Goal: Information Seeking & Learning: Check status

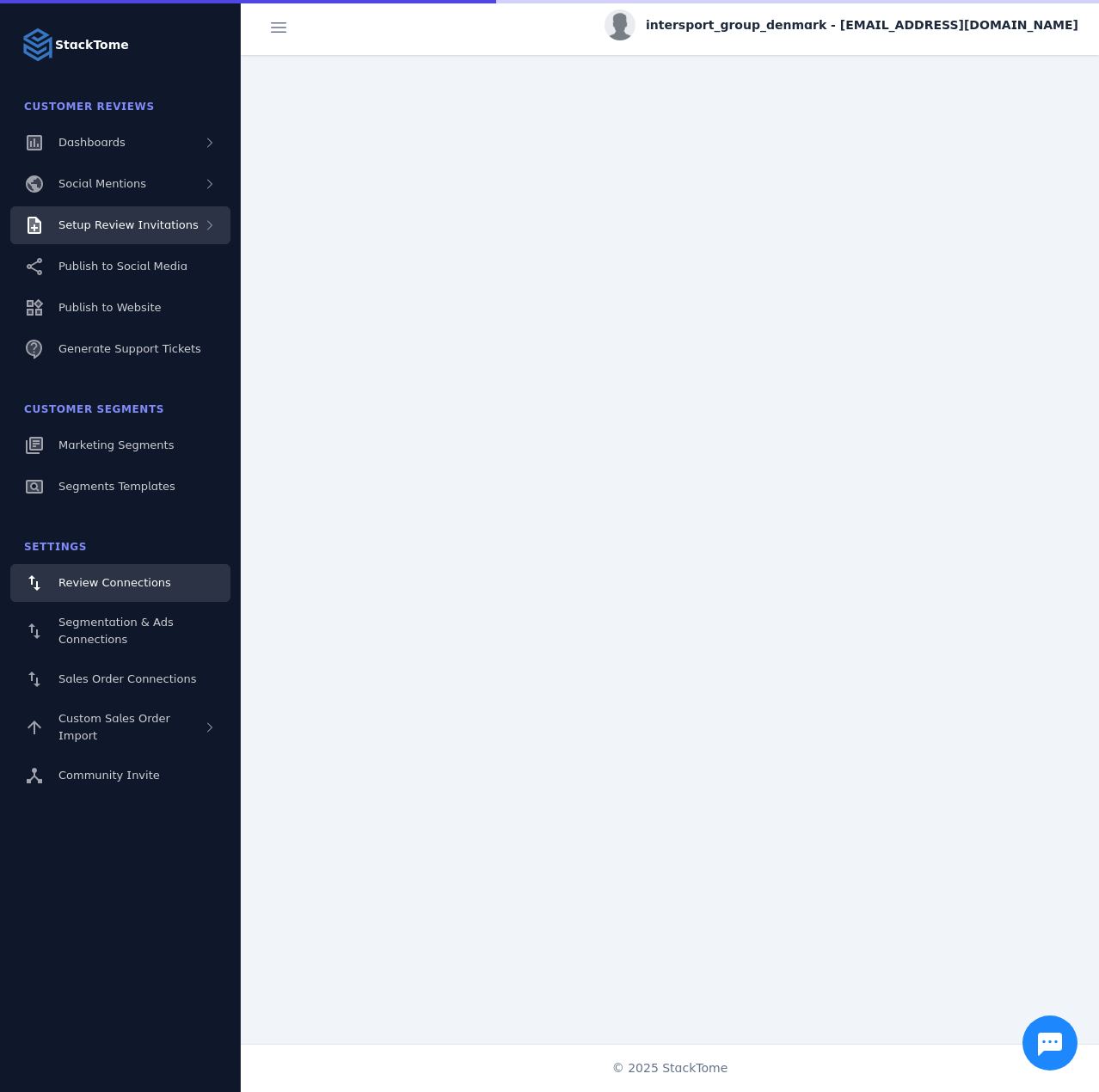
click at [126, 223] on span "Setup Review Invitations" at bounding box center [128, 224] width 140 height 13
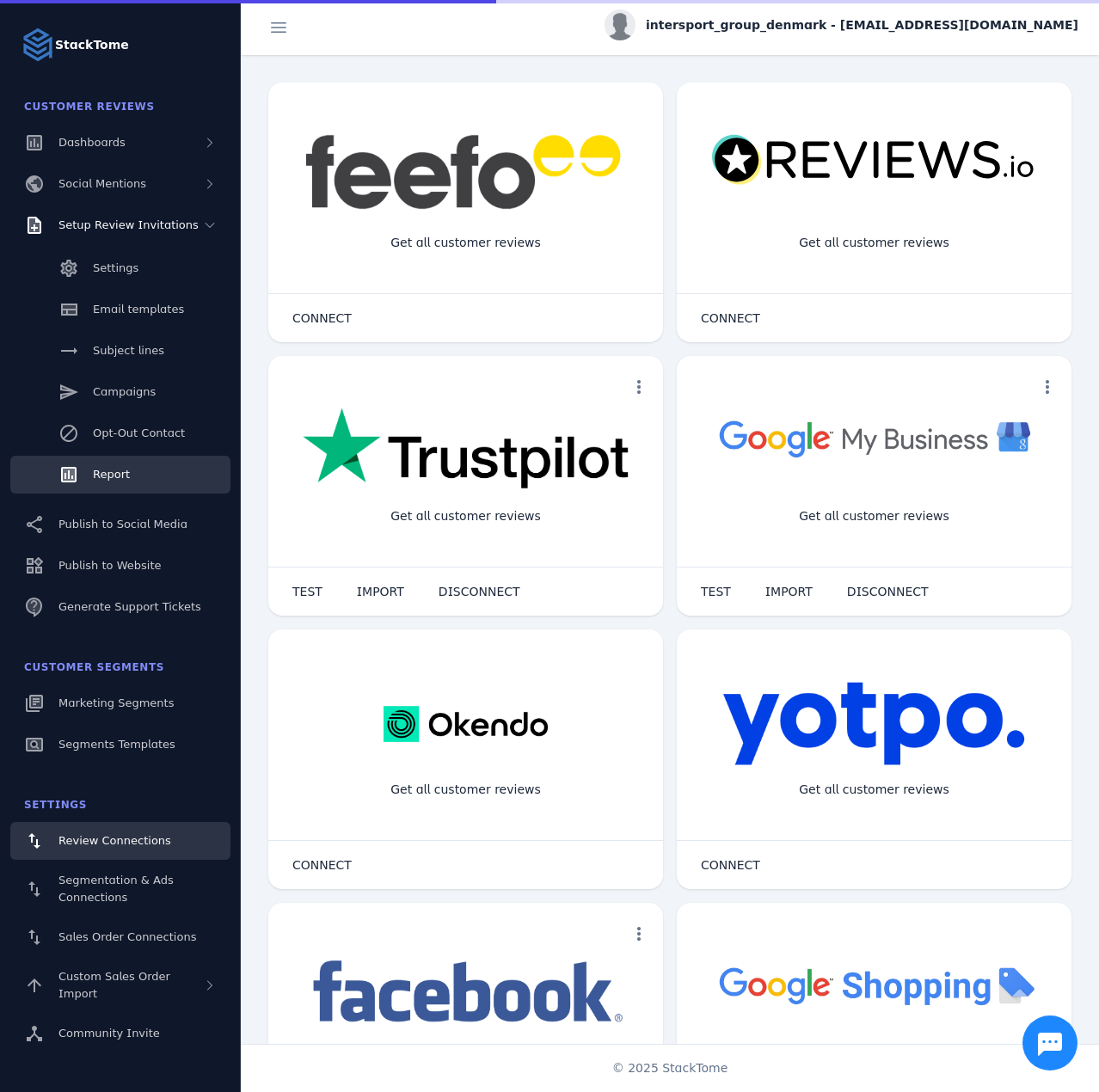
click at [115, 456] on link "Report" at bounding box center [120, 475] width 220 height 38
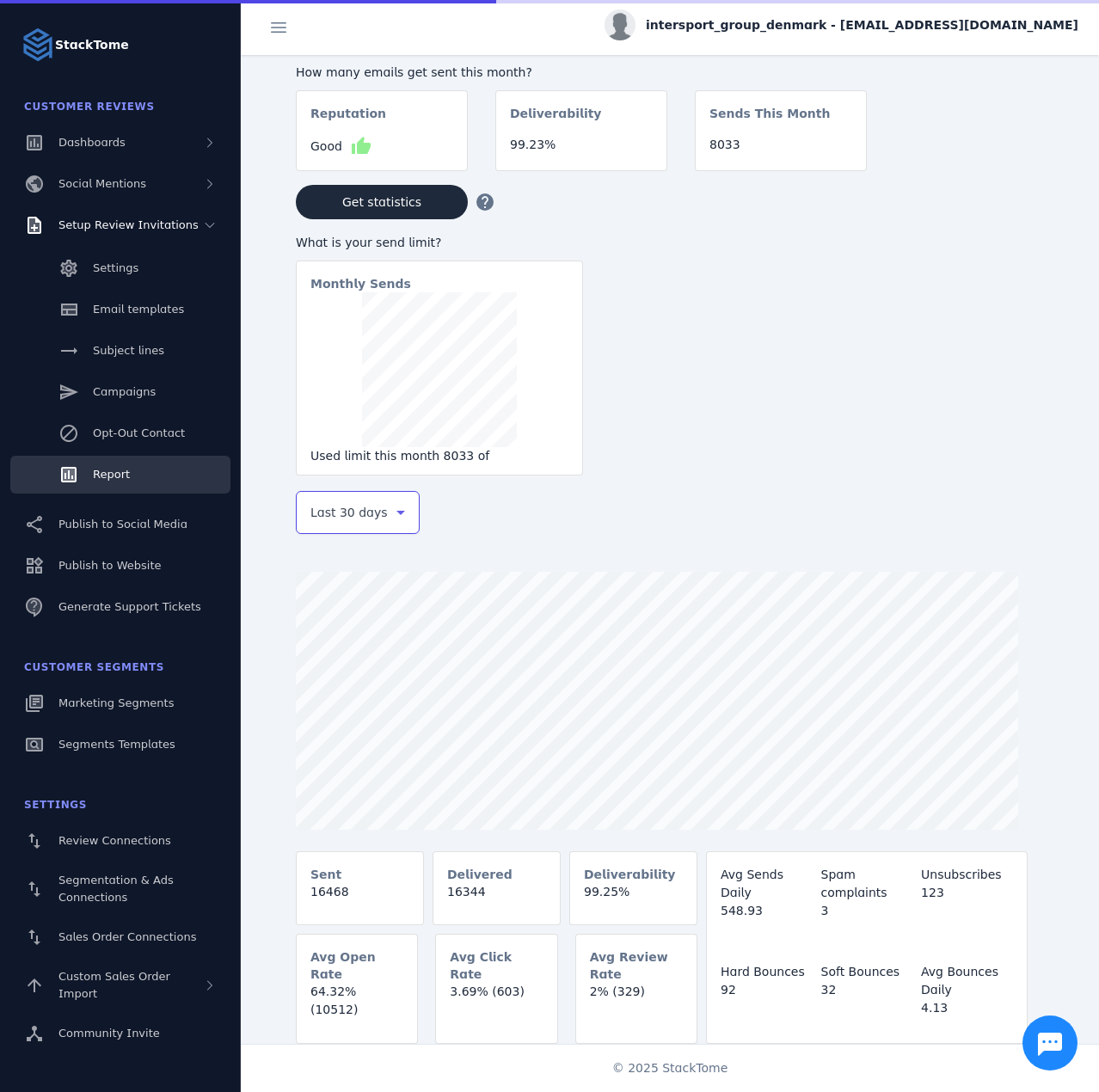
click at [332, 514] on span "Last 30 days" at bounding box center [349, 512] width 77 height 21
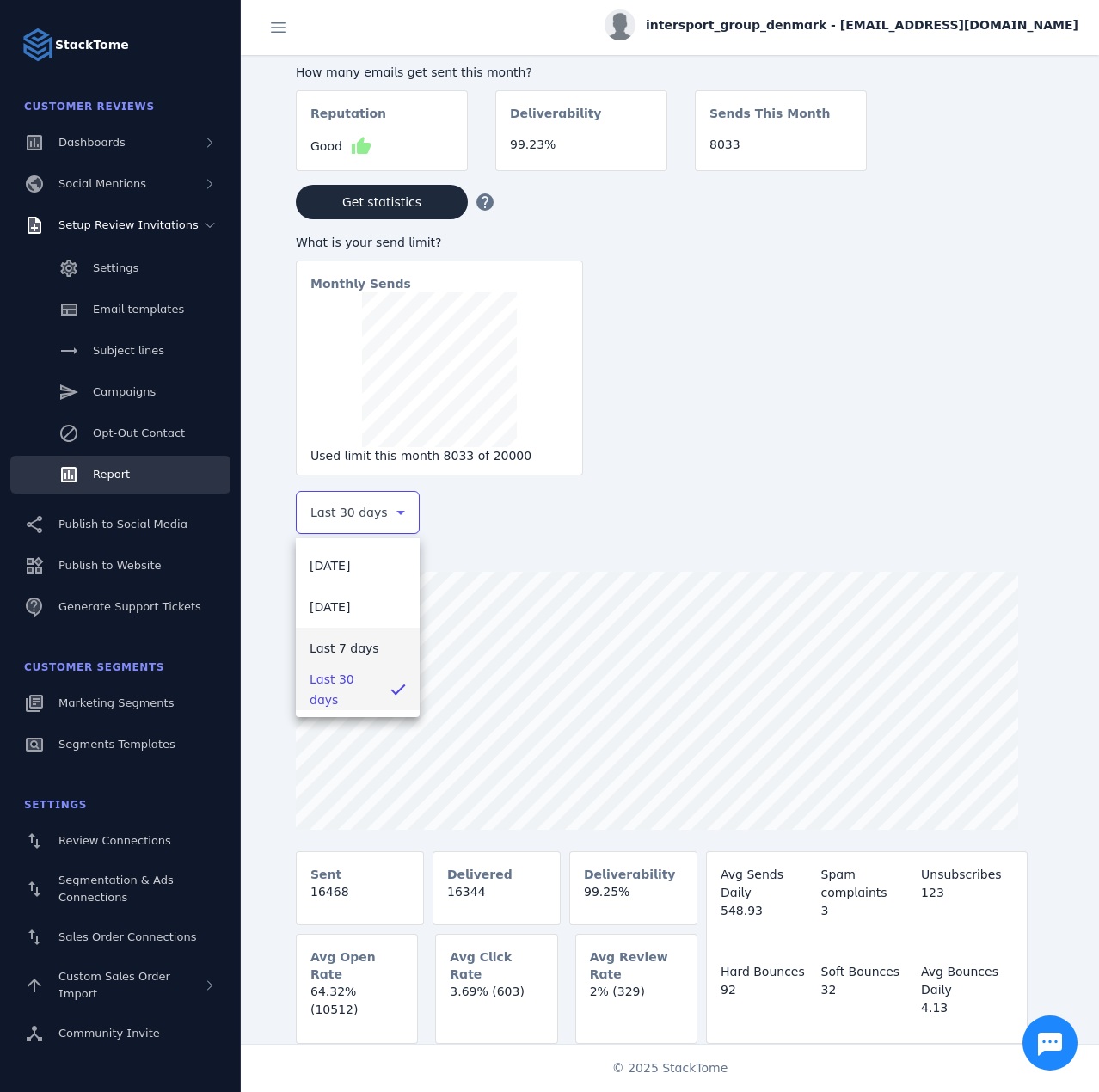
click at [348, 641] on span "Last 7 days" at bounding box center [344, 648] width 70 height 21
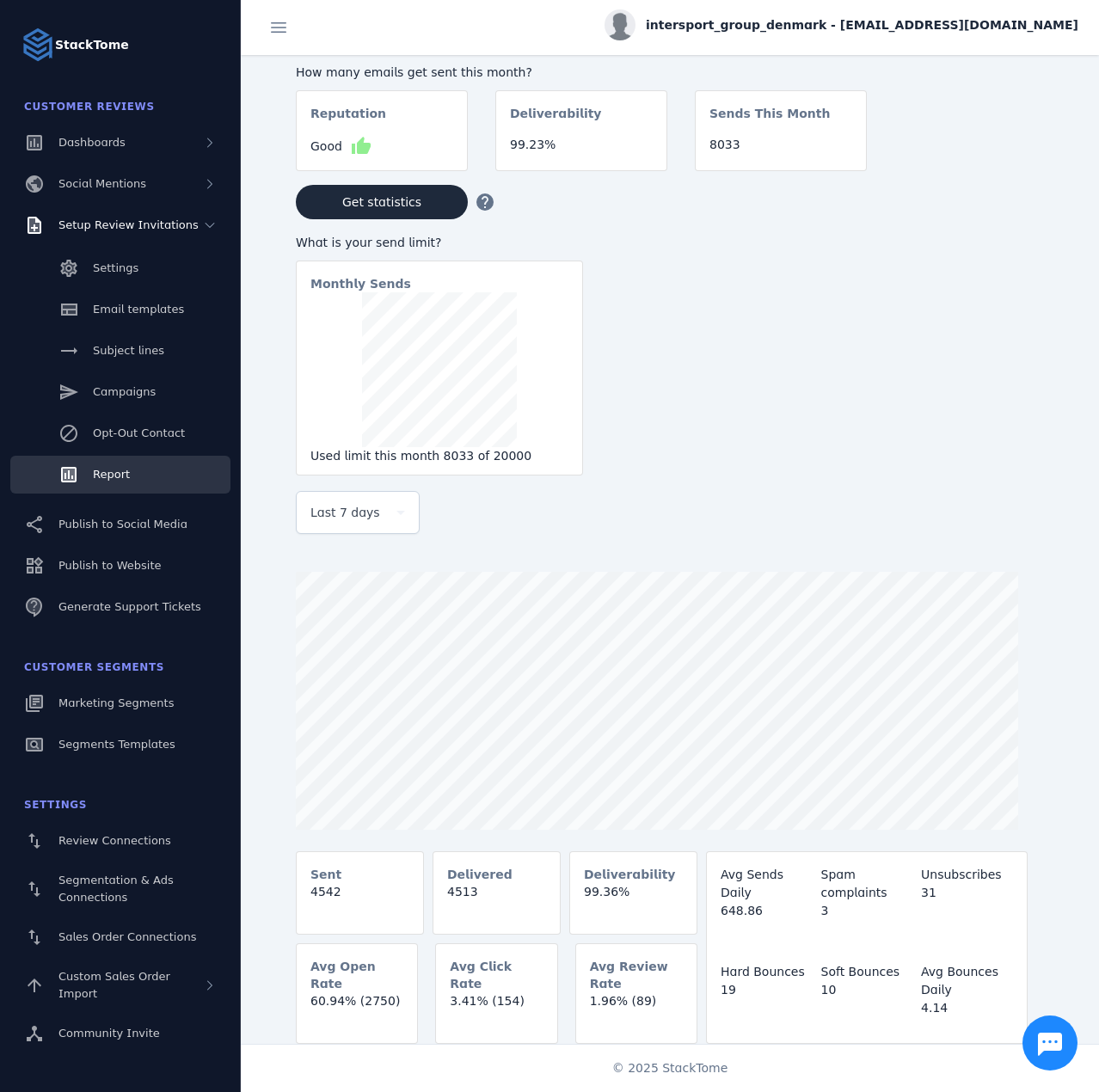
drag, startPoint x: 887, startPoint y: 29, endPoint x: 890, endPoint y: 52, distance: 23.2
click at [887, 29] on span "intersport_group_denmark - cs_intersport@stacktome.com" at bounding box center [862, 25] width 433 height 18
drag, startPoint x: 973, startPoint y: 165, endPoint x: 930, endPoint y: 159, distance: 43.4
click at [973, 163] on icon at bounding box center [979, 166] width 15 height 15
